Goal: Information Seeking & Learning: Learn about a topic

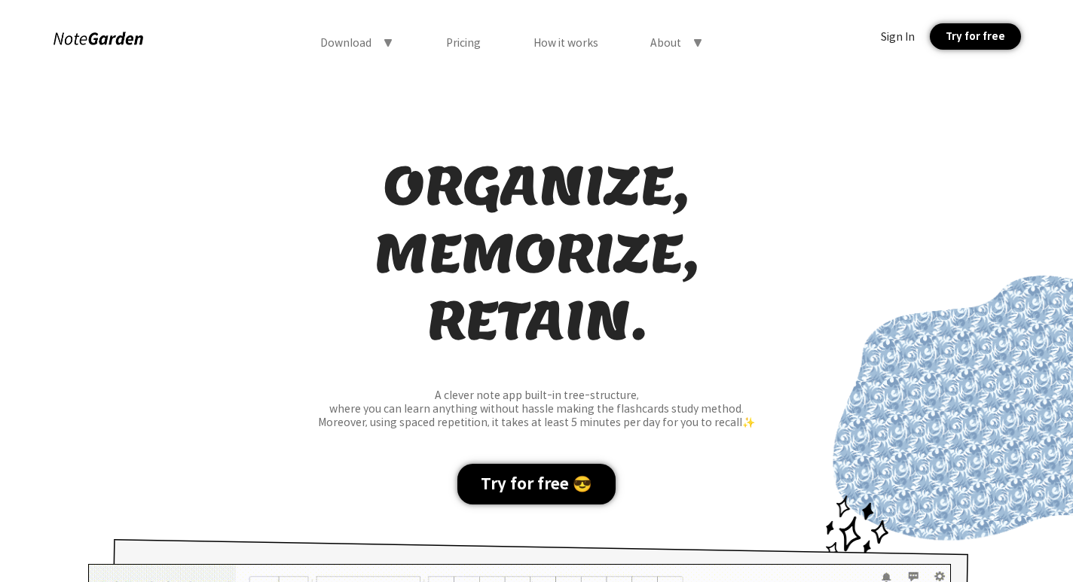
click at [471, 44] on div "Pricing" at bounding box center [463, 43] width 35 height 14
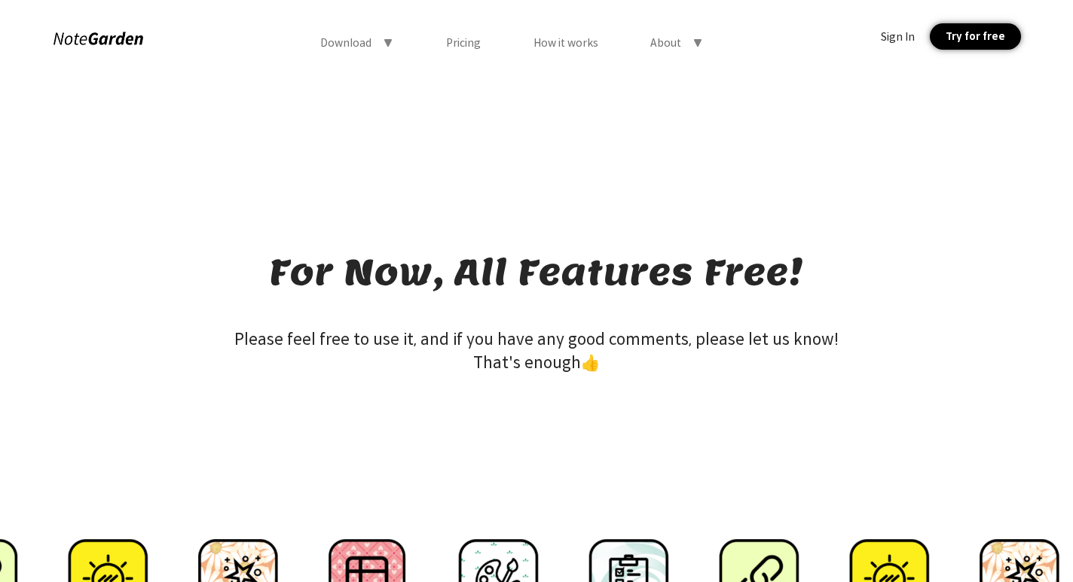
click at [588, 44] on div "How it works" at bounding box center [565, 43] width 65 height 14
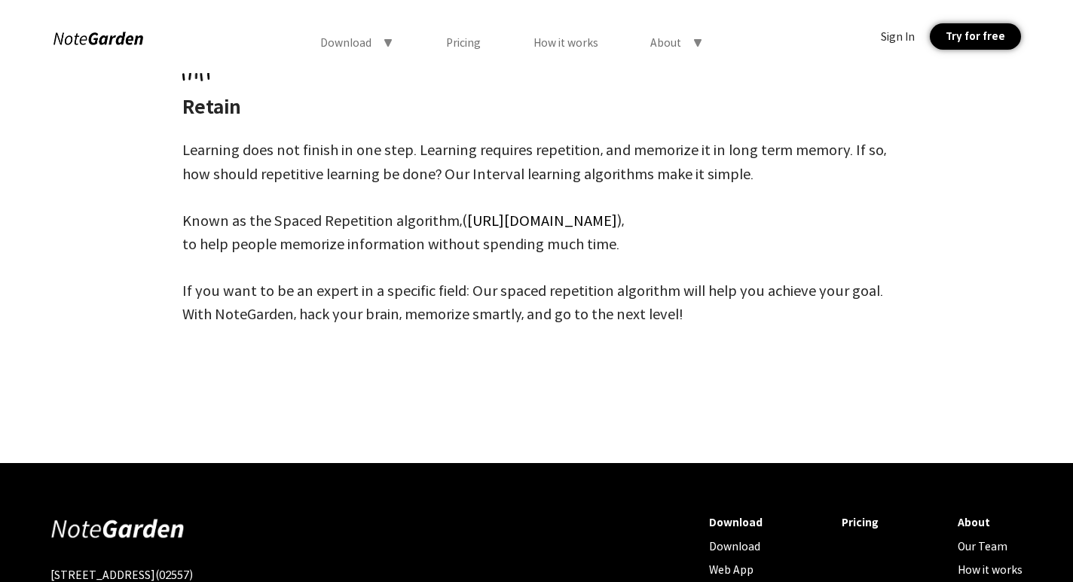
scroll to position [2184, 0]
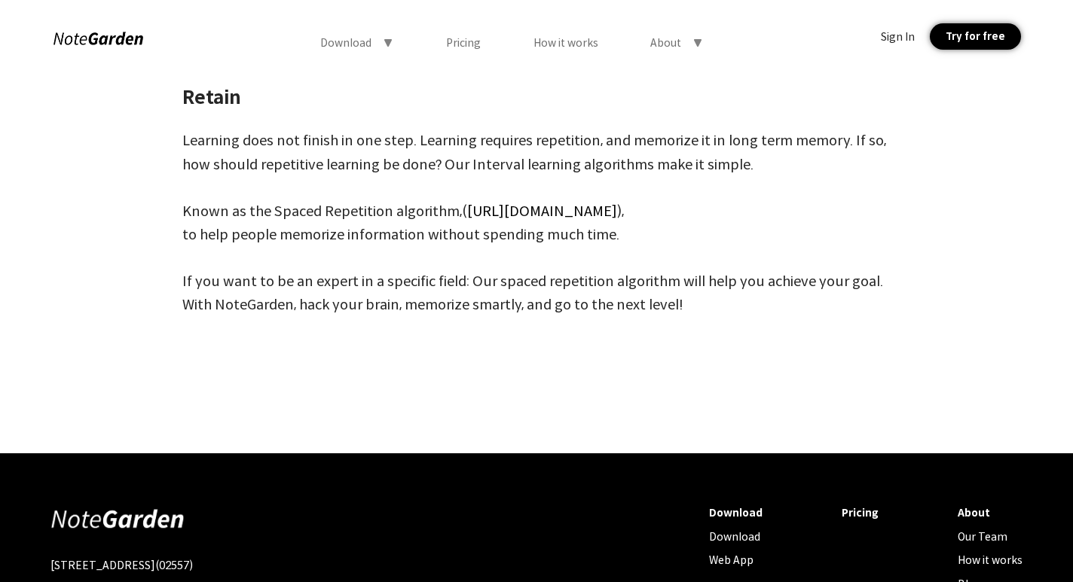
click at [388, 38] on icon "symbol-triangle-down" at bounding box center [388, 43] width 12 height 12
click at [540, 136] on div "Learning does not finish in one step. Learning requires repetition, and memoriz…" at bounding box center [536, 152] width 709 height 47
click at [681, 44] on div "About" at bounding box center [665, 43] width 31 height 14
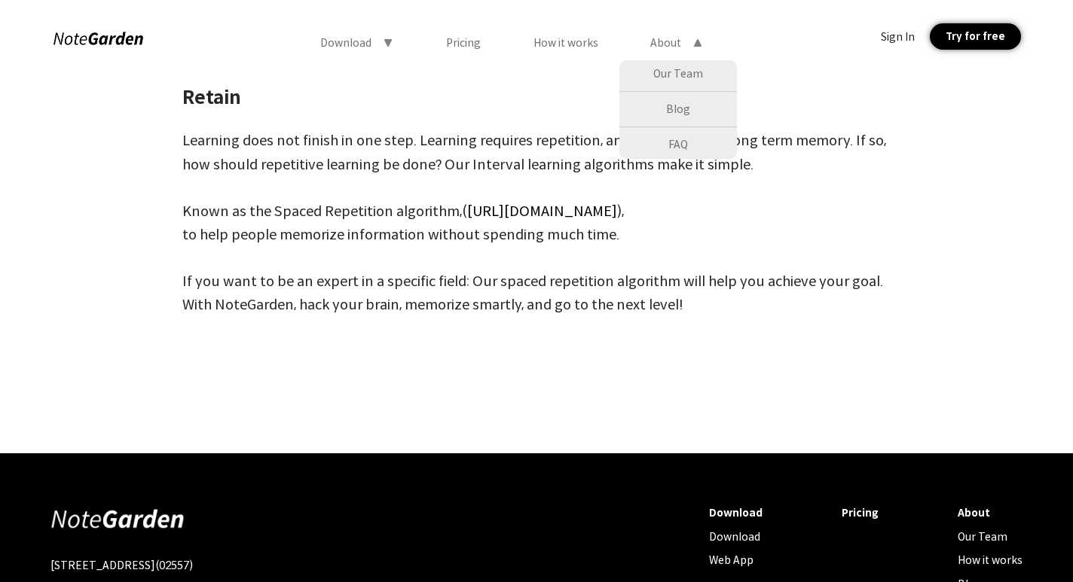
click at [682, 75] on div "Our Team" at bounding box center [678, 73] width 118 height 27
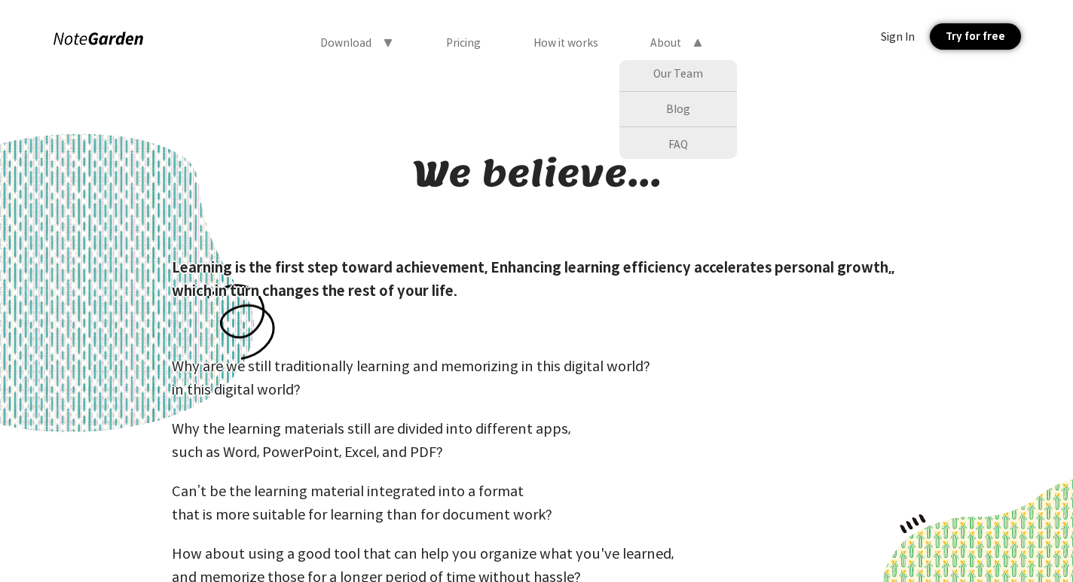
scroll to position [0, 0]
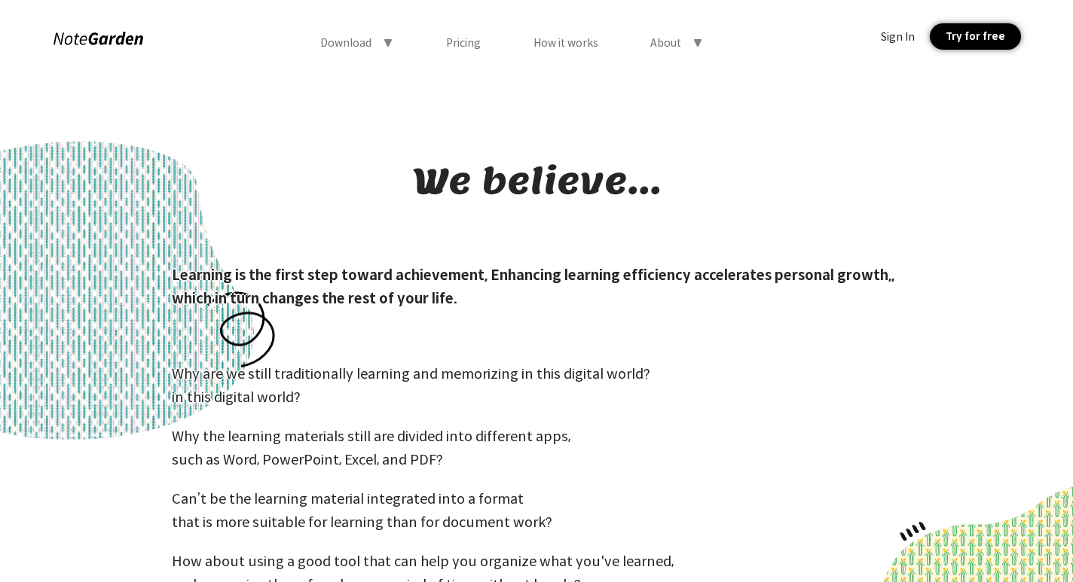
click at [453, 44] on div "Pricing" at bounding box center [463, 43] width 35 height 14
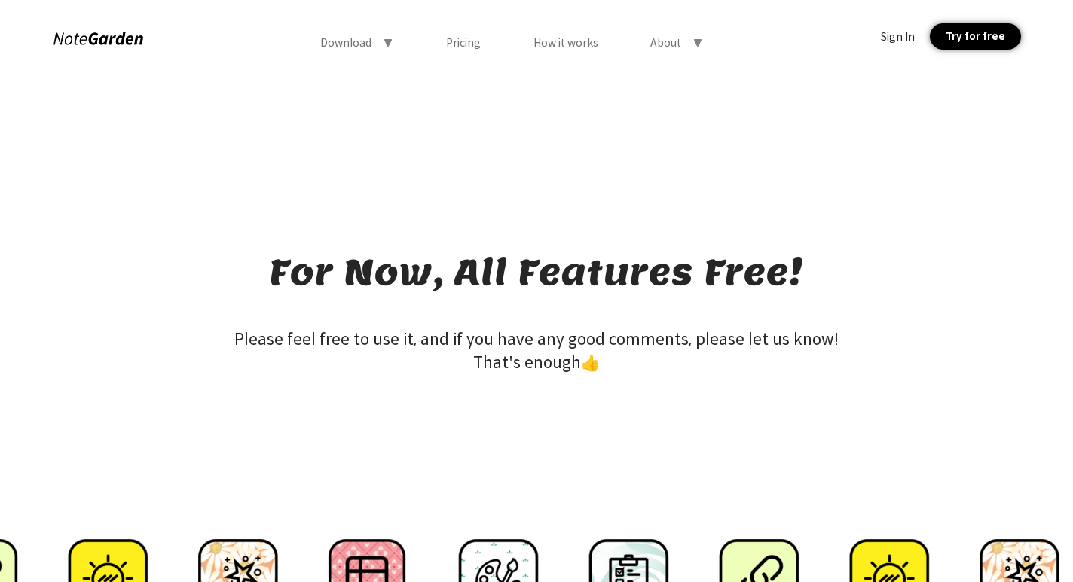
click at [551, 48] on div "How it works" at bounding box center [565, 43] width 65 height 14
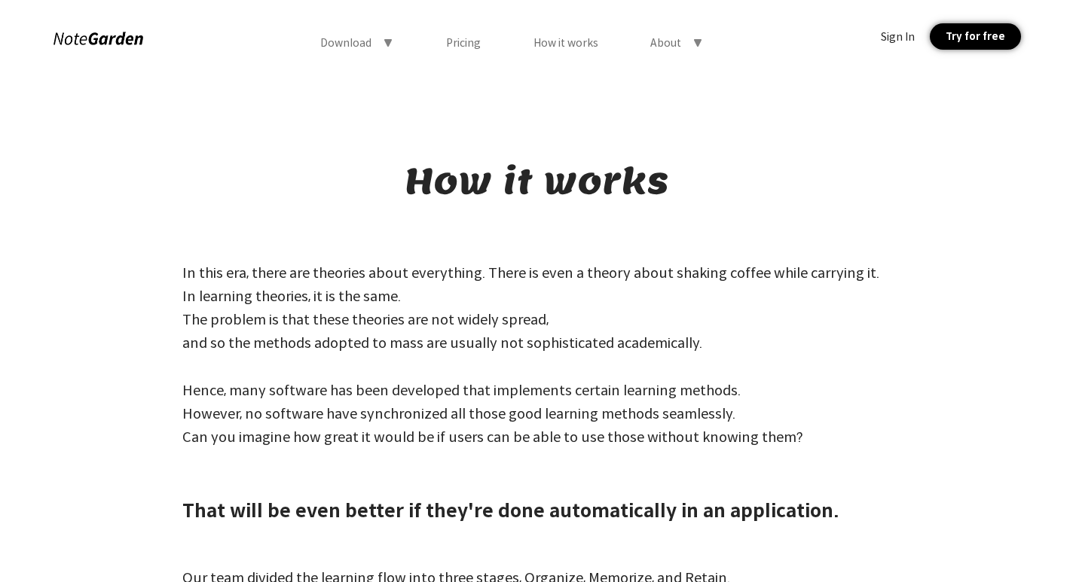
click at [127, 32] on div at bounding box center [98, 39] width 91 height 20
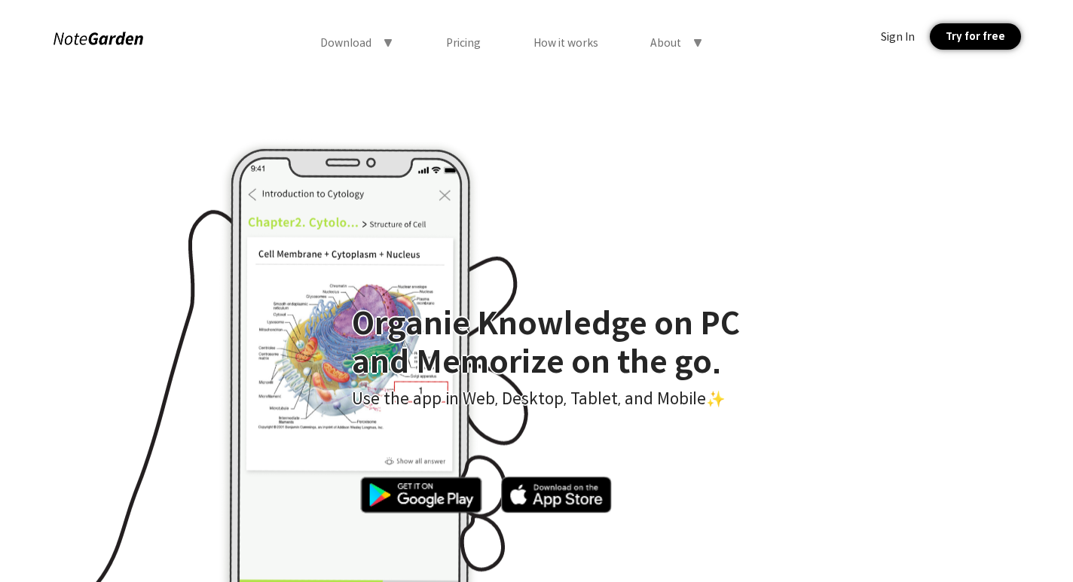
scroll to position [5593, 0]
